Goal: Information Seeking & Learning: Learn about a topic

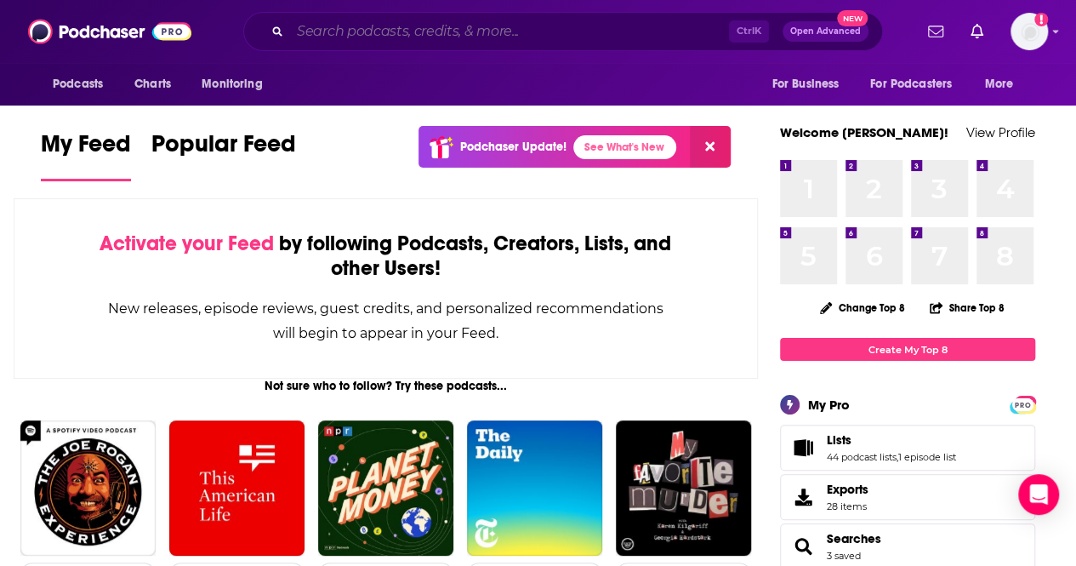
click at [448, 31] on input "Search podcasts, credits, & more..." at bounding box center [509, 31] width 439 height 27
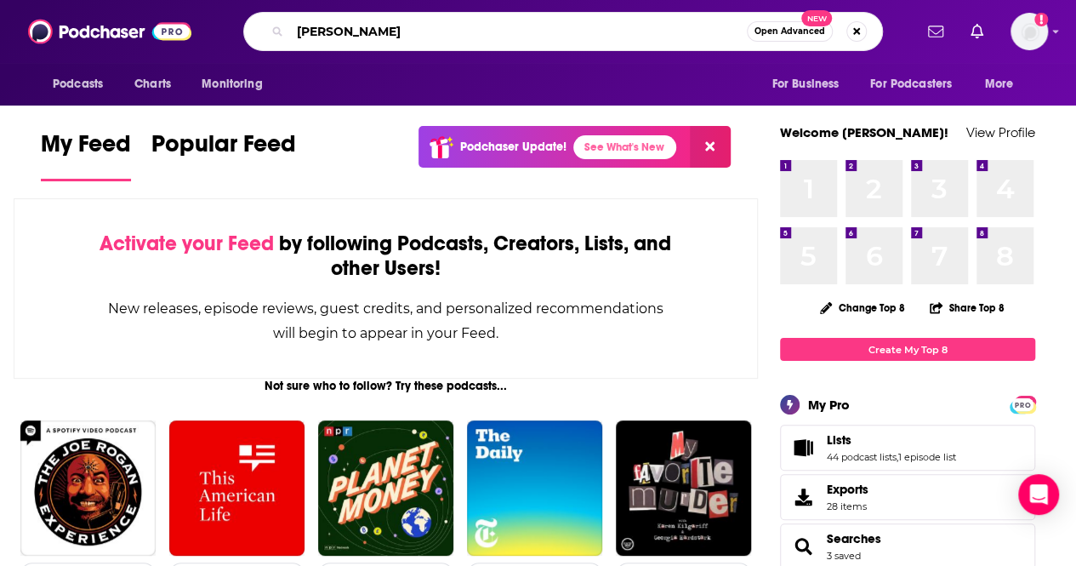
type input "[PERSON_NAME]"
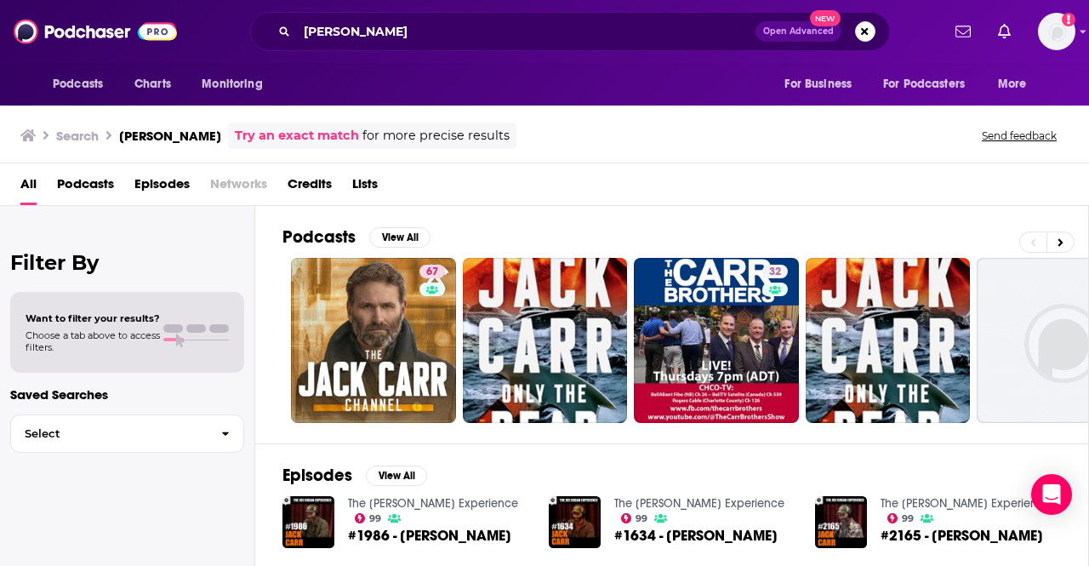
click at [53, 187] on div "All Podcasts Episodes Networks Credits Lists" at bounding box center [547, 187] width 1055 height 35
click at [114, 173] on div "All Podcasts Episodes Networks Credits Lists" at bounding box center [547, 187] width 1055 height 35
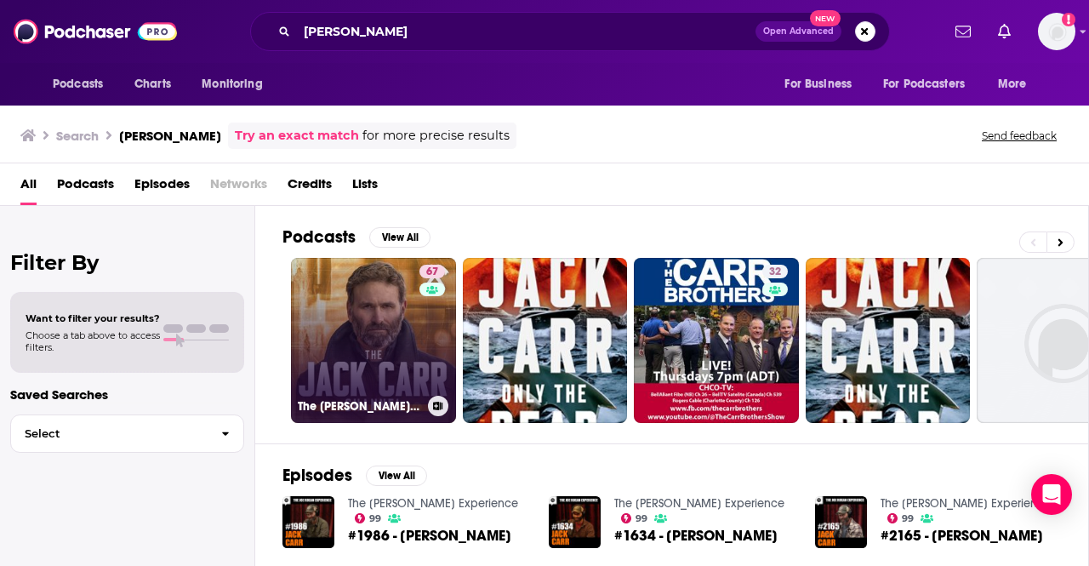
click at [350, 330] on link "67 The [PERSON_NAME] Channel" at bounding box center [373, 340] width 165 height 165
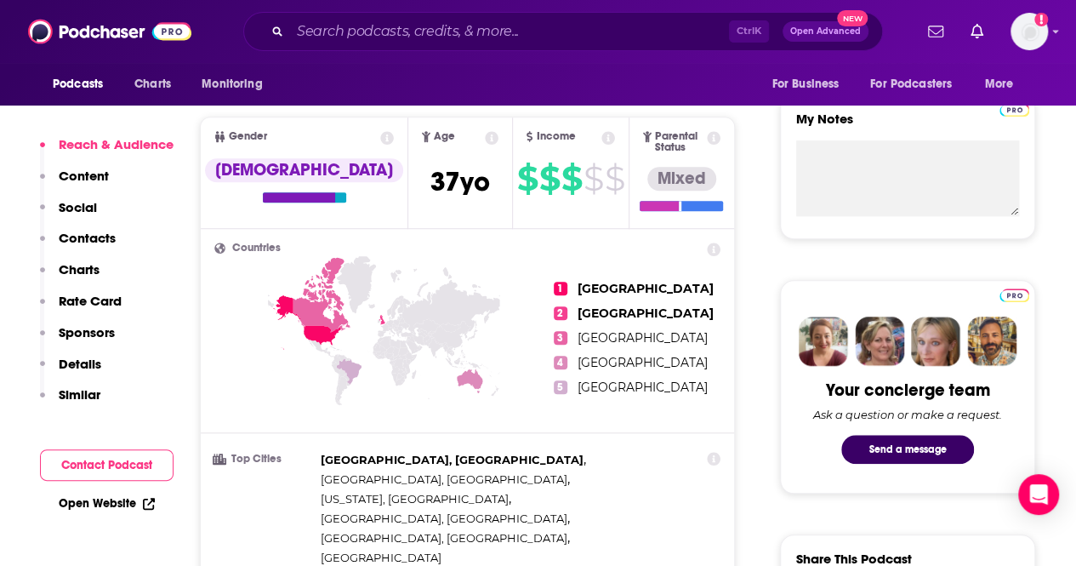
scroll to position [170, 0]
